Goal: Information Seeking & Learning: Learn about a topic

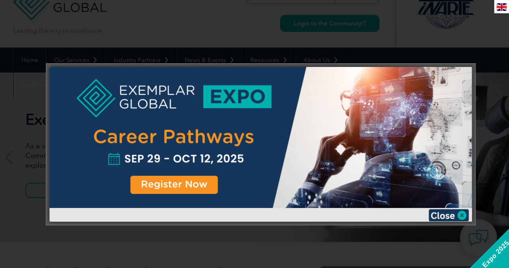
scroll to position [40, 0]
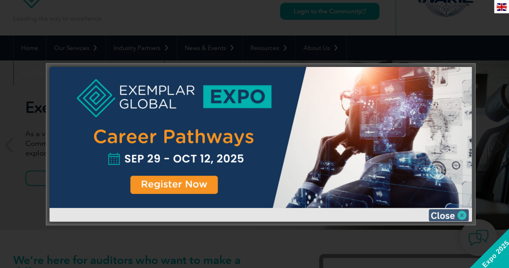
click at [459, 214] on img at bounding box center [449, 215] width 40 height 12
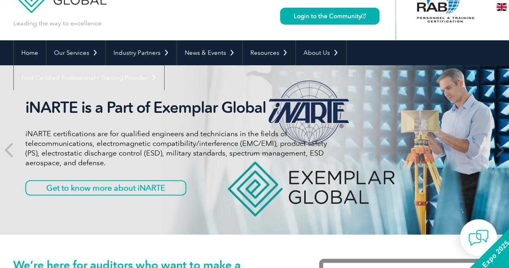
scroll to position [0, 0]
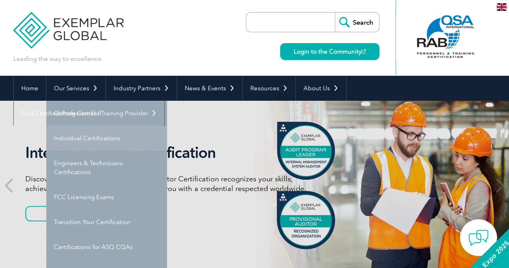
click at [80, 138] on link "Individual Certifications" at bounding box center [106, 138] width 121 height 25
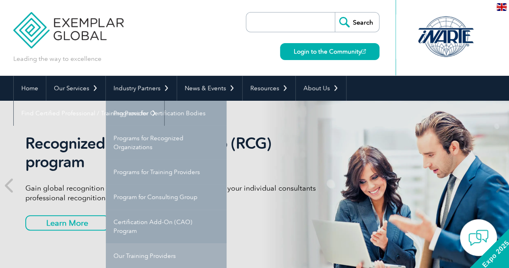
click at [151, 257] on link "Our Training Providers" at bounding box center [166, 255] width 121 height 25
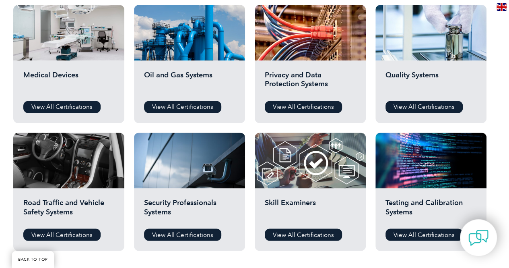
scroll to position [555, 0]
click at [197, 109] on link "View All Certifications" at bounding box center [182, 107] width 77 height 12
click at [410, 104] on link "View All Certifications" at bounding box center [424, 107] width 77 height 12
click at [417, 235] on link "View All Certifications" at bounding box center [424, 234] width 77 height 12
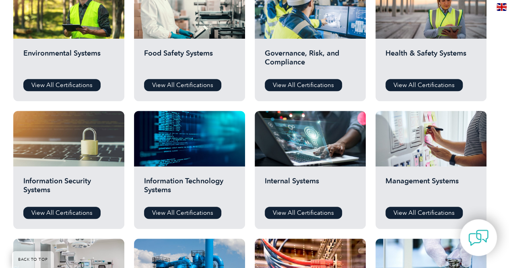
scroll to position [320, 0]
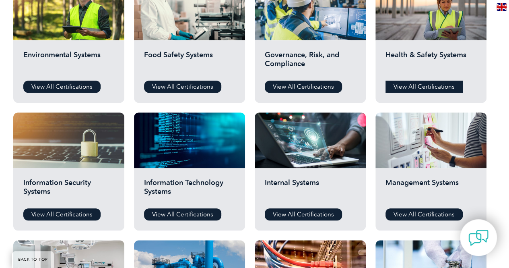
click at [431, 83] on link "View All Certifications" at bounding box center [424, 86] width 77 height 12
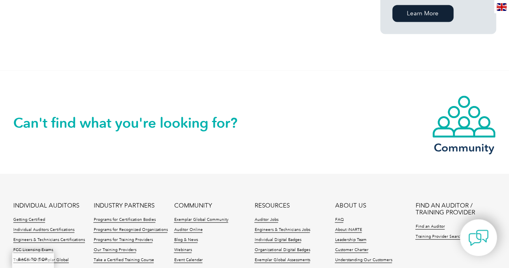
scroll to position [658, 0]
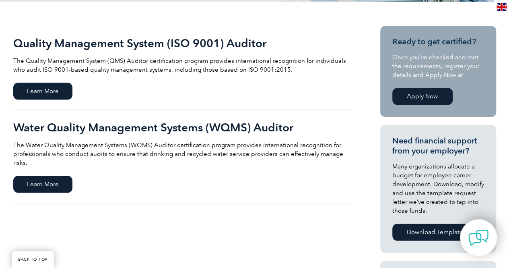
scroll to position [179, 0]
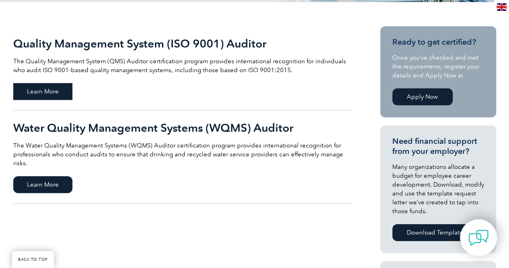
click at [52, 91] on span "Learn More" at bounding box center [42, 91] width 59 height 17
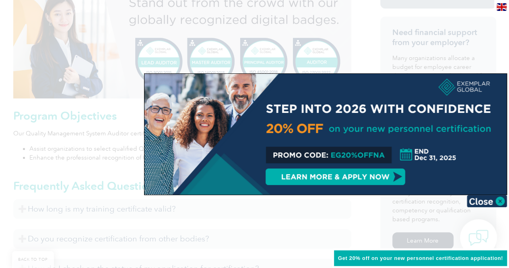
scroll to position [348, 0]
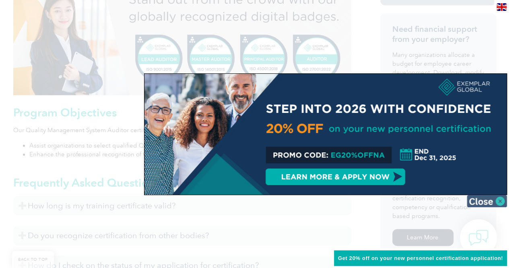
click at [487, 201] on img at bounding box center [487, 201] width 40 height 12
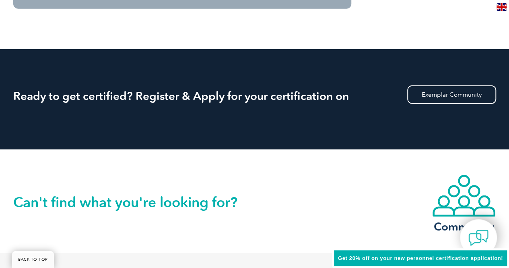
scroll to position [968, 0]
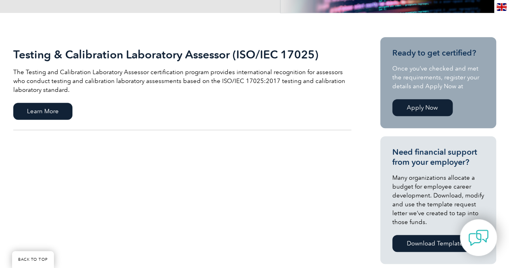
scroll to position [167, 0]
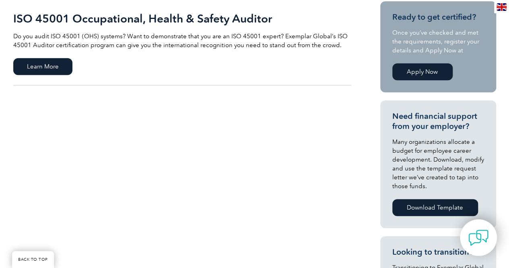
scroll to position [209, 0]
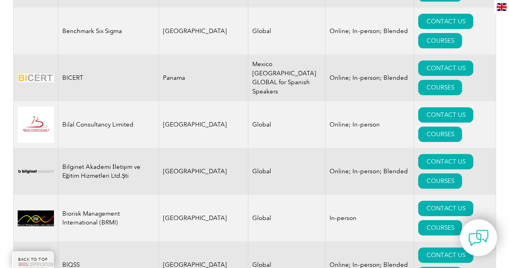
scroll to position [1658, 0]
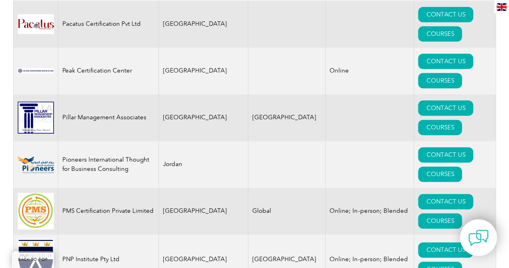
scroll to position [1865, 0]
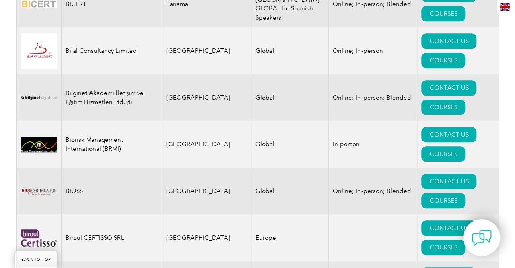
scroll to position [1731, 0]
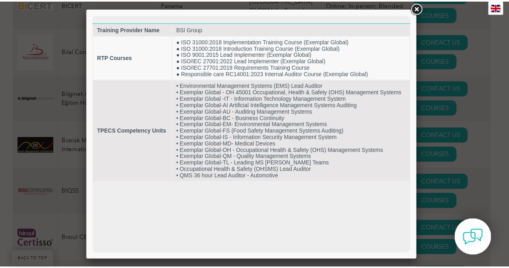
scroll to position [0, 0]
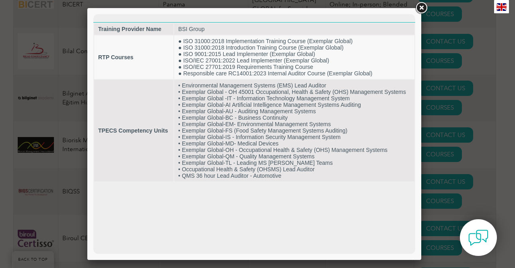
click at [423, 10] on link at bounding box center [421, 8] width 14 height 14
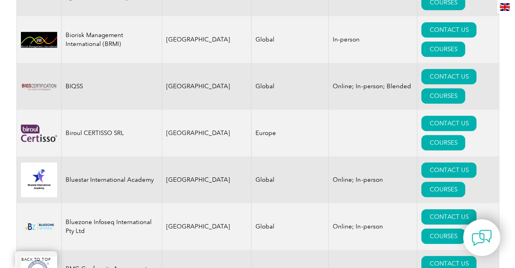
scroll to position [1836, 0]
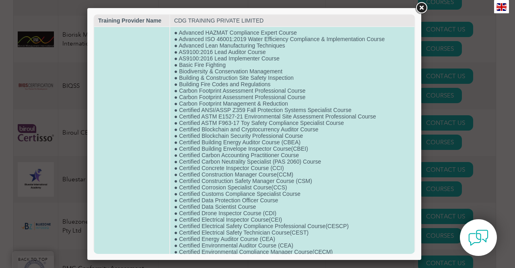
scroll to position [9, 0]
drag, startPoint x: 178, startPoint y: 186, endPoint x: 270, endPoint y: 186, distance: 92.6
copy td "Certified Corrosion Specialist Course"
